Goal: Task Accomplishment & Management: Manage account settings

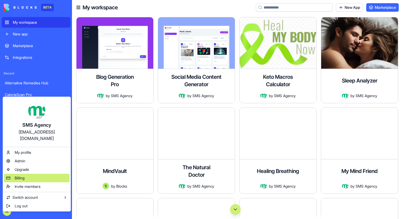
click at [24, 176] on span "Billing" at bounding box center [20, 178] width 10 height 5
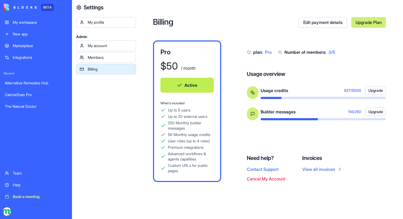
click at [27, 22] on div "My workspace" at bounding box center [40, 22] width 54 height 5
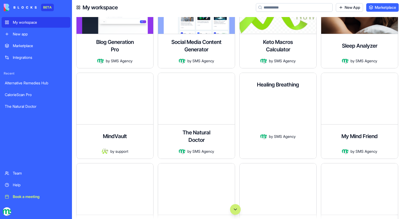
scroll to position [38, 0]
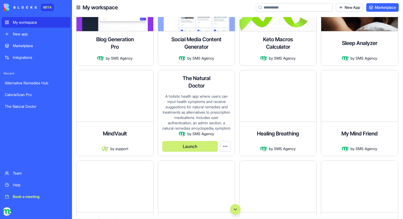
click at [195, 147] on button "Launch" at bounding box center [189, 146] width 55 height 11
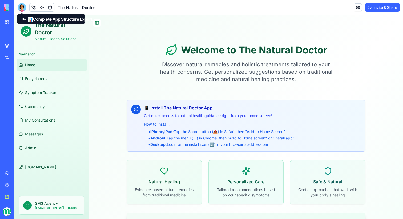
click at [23, 9] on div at bounding box center [22, 7] width 9 height 9
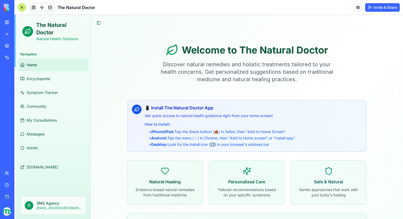
scroll to position [30570, 0]
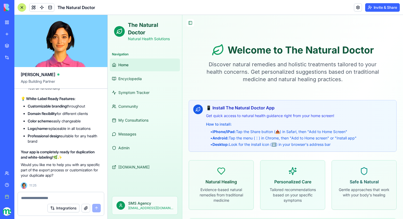
click at [51, 197] on textarea at bounding box center [61, 198] width 80 height 5
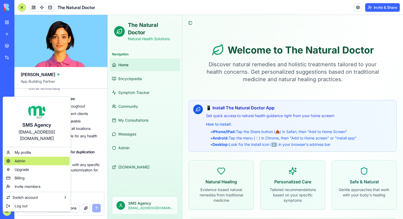
click at [21, 159] on span "Admin" at bounding box center [20, 161] width 11 height 5
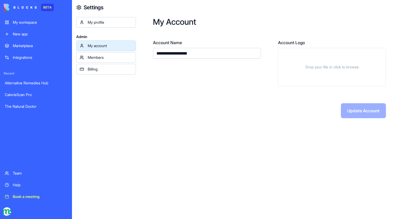
click at [115, 72] on link "Billing" at bounding box center [106, 69] width 60 height 11
